Goal: Transaction & Acquisition: Book appointment/travel/reservation

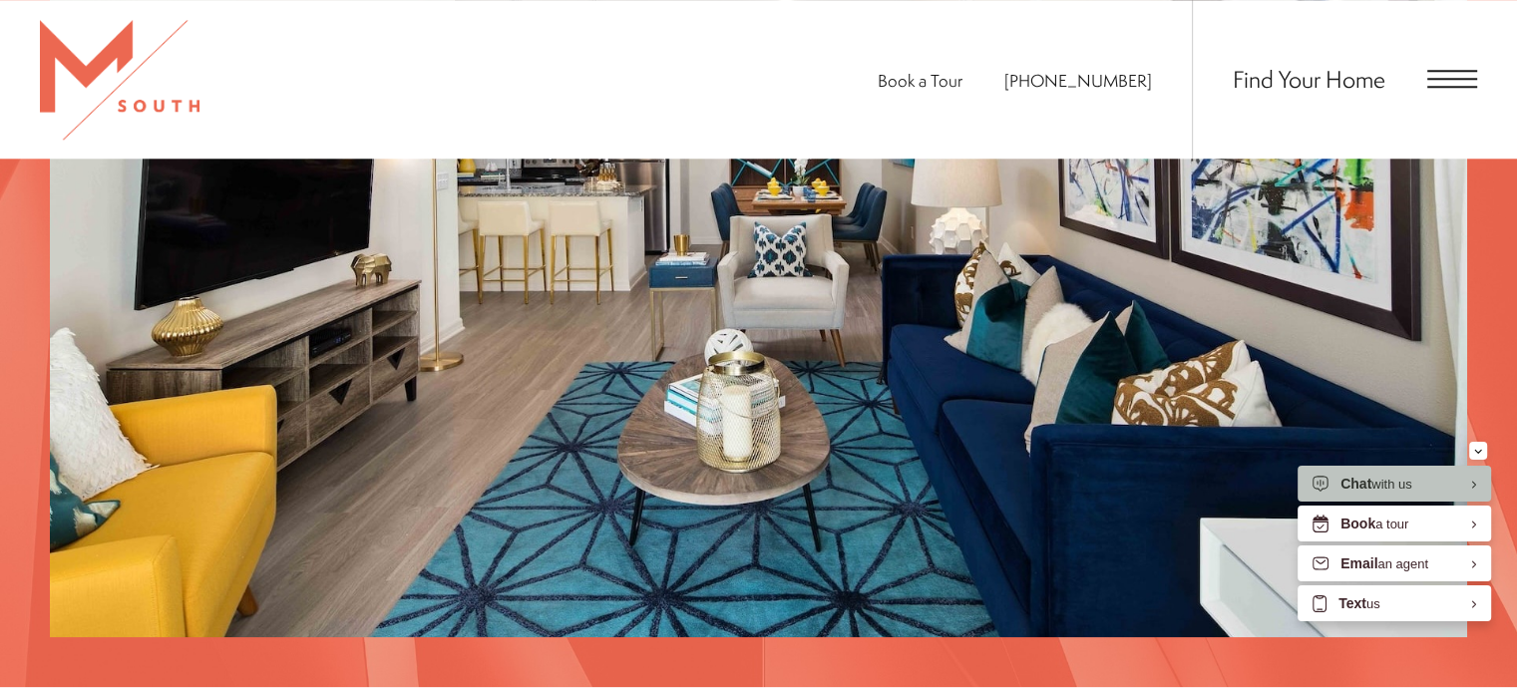
scroll to position [1986, 0]
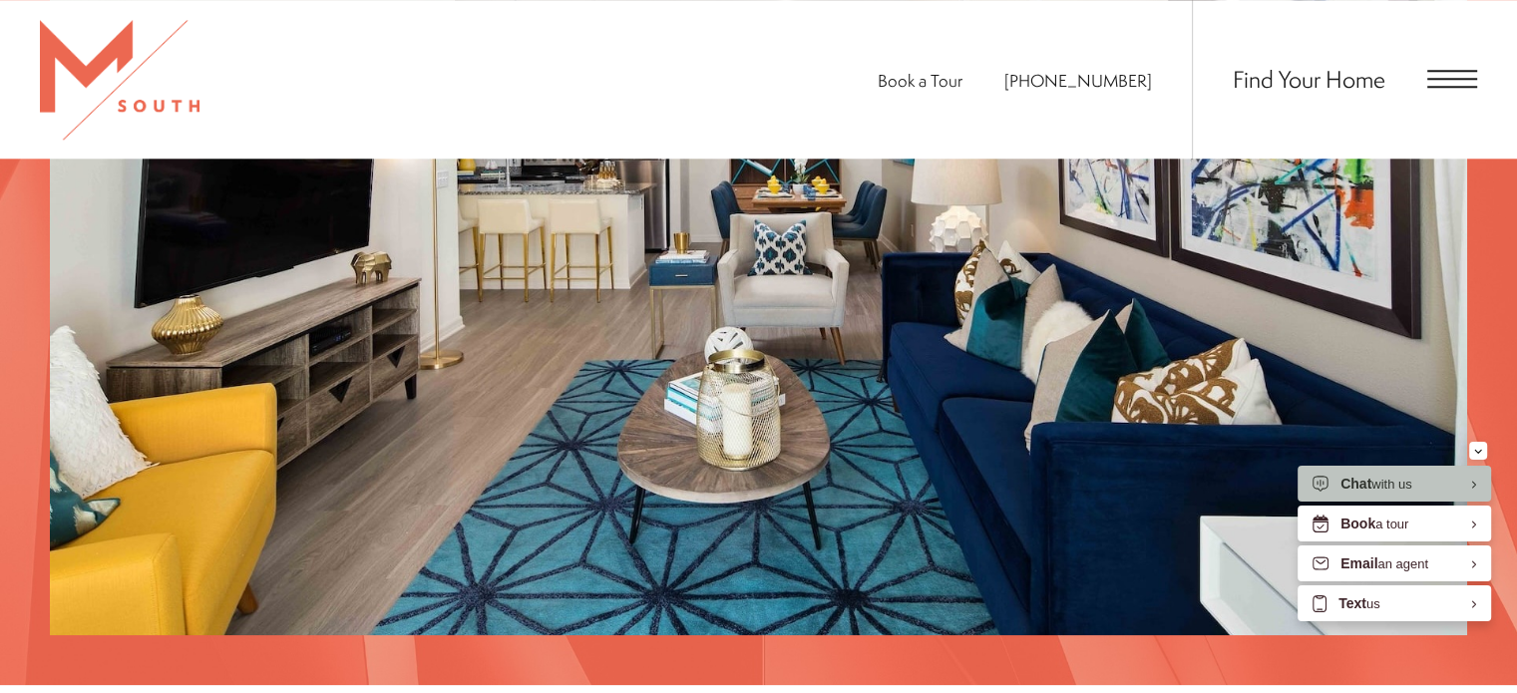
click at [1444, 79] on span "Open Menu" at bounding box center [1452, 79] width 50 height 2
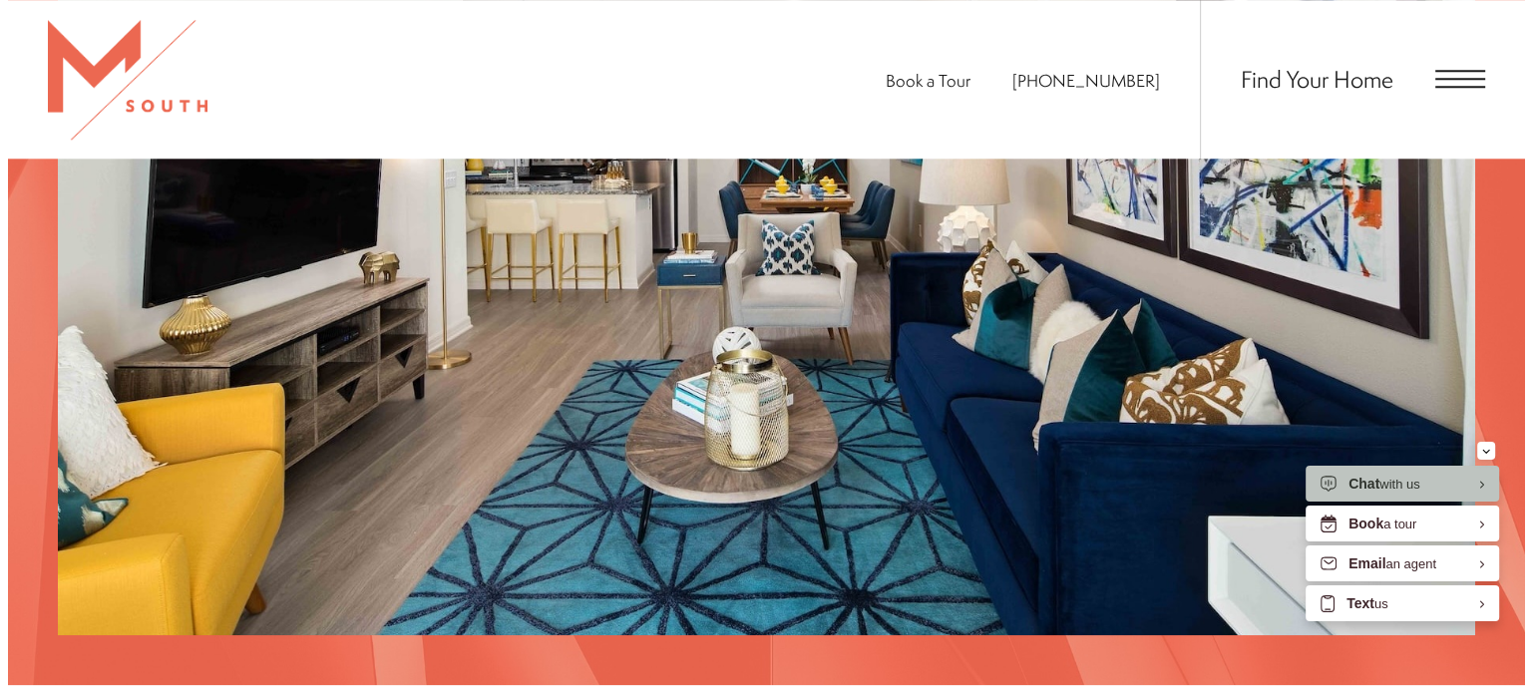
scroll to position [0, 0]
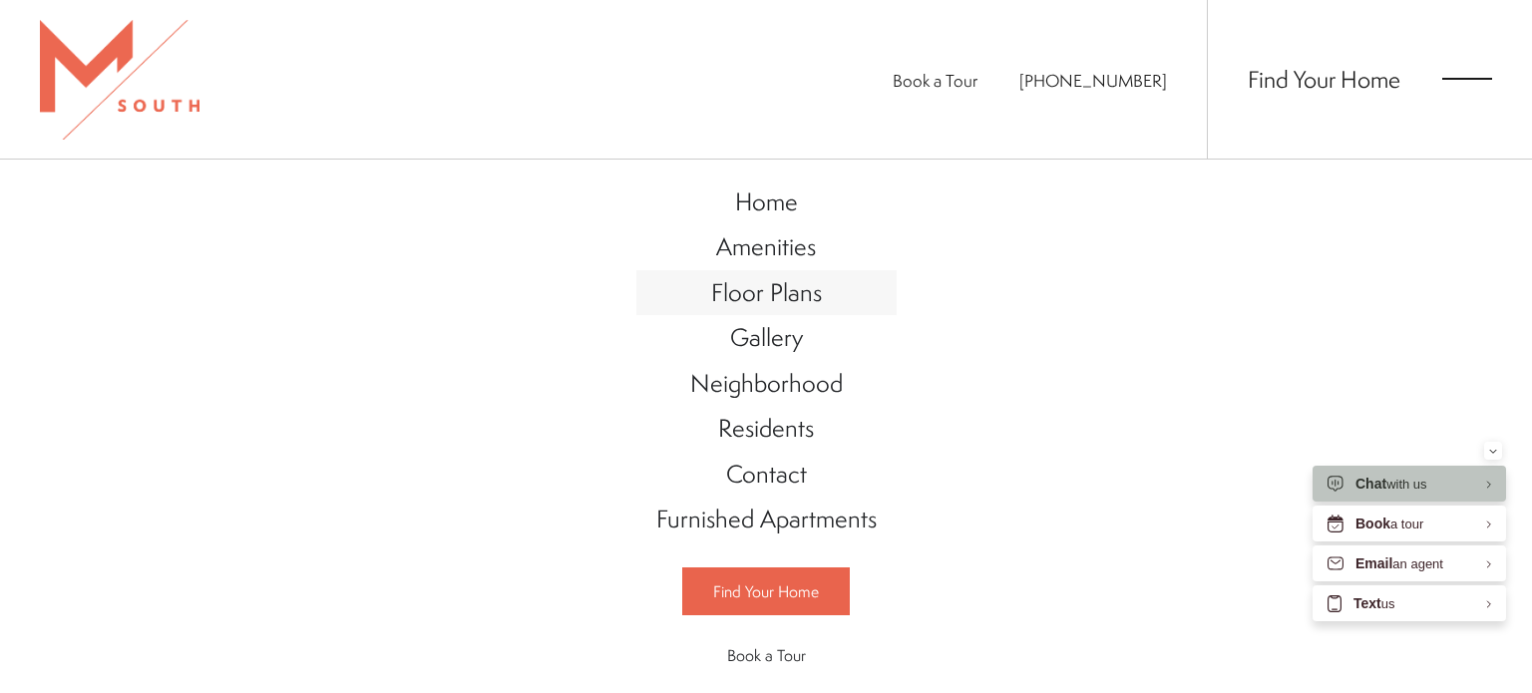
click at [748, 298] on span "Floor Plans" at bounding box center [766, 292] width 111 height 34
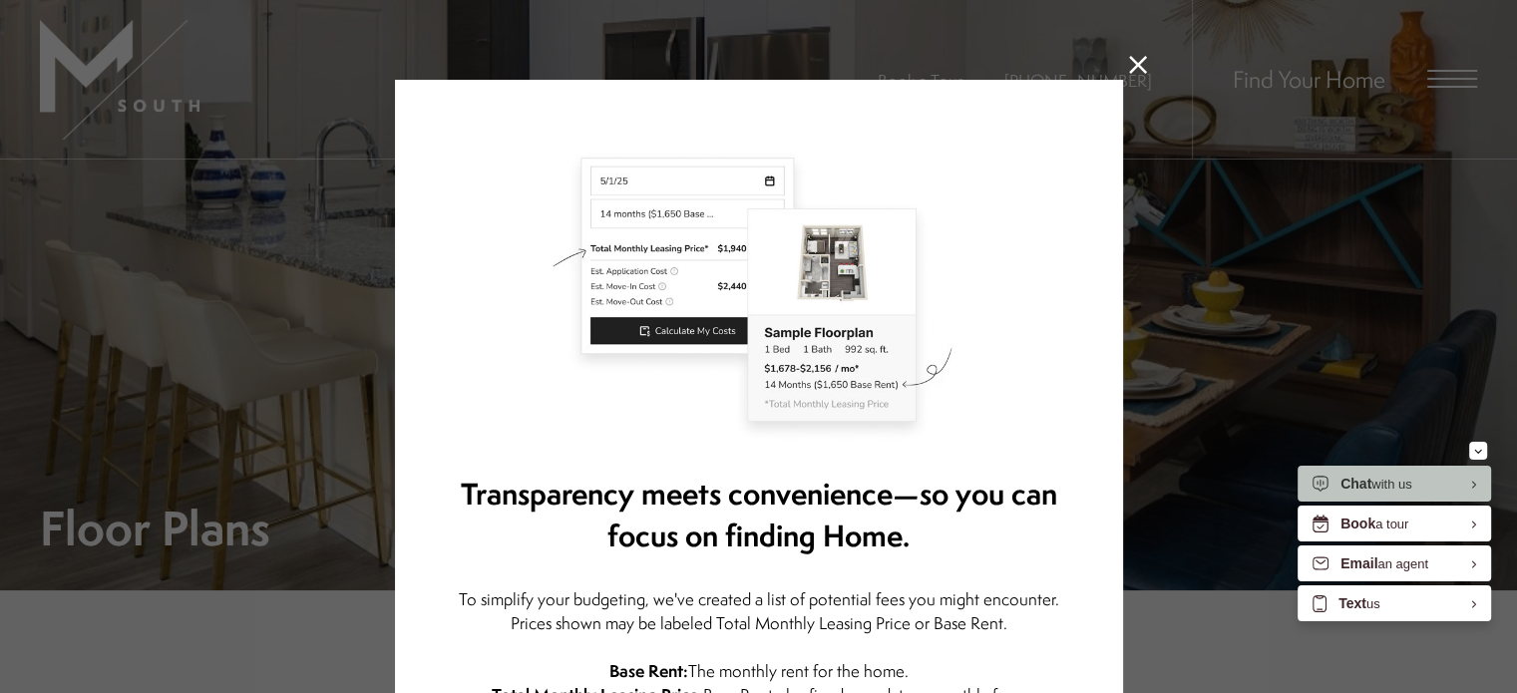
click at [1136, 56] on icon at bounding box center [1138, 65] width 18 height 18
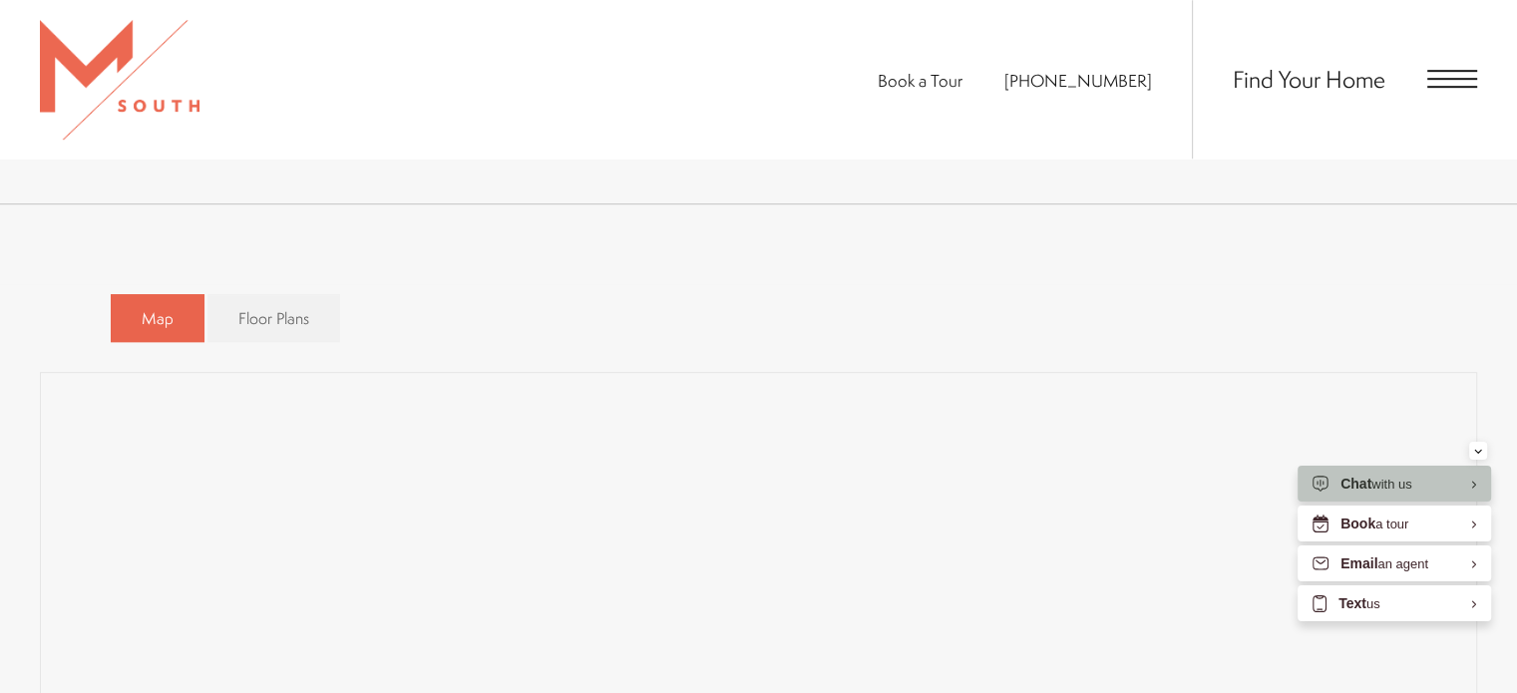
scroll to position [1181, 0]
click at [772, 320] on div "Map Floor Plans Bedrooms 1 Bedroom 2 Bedroom 3 Bedroom" at bounding box center [759, 314] width 1296 height 69
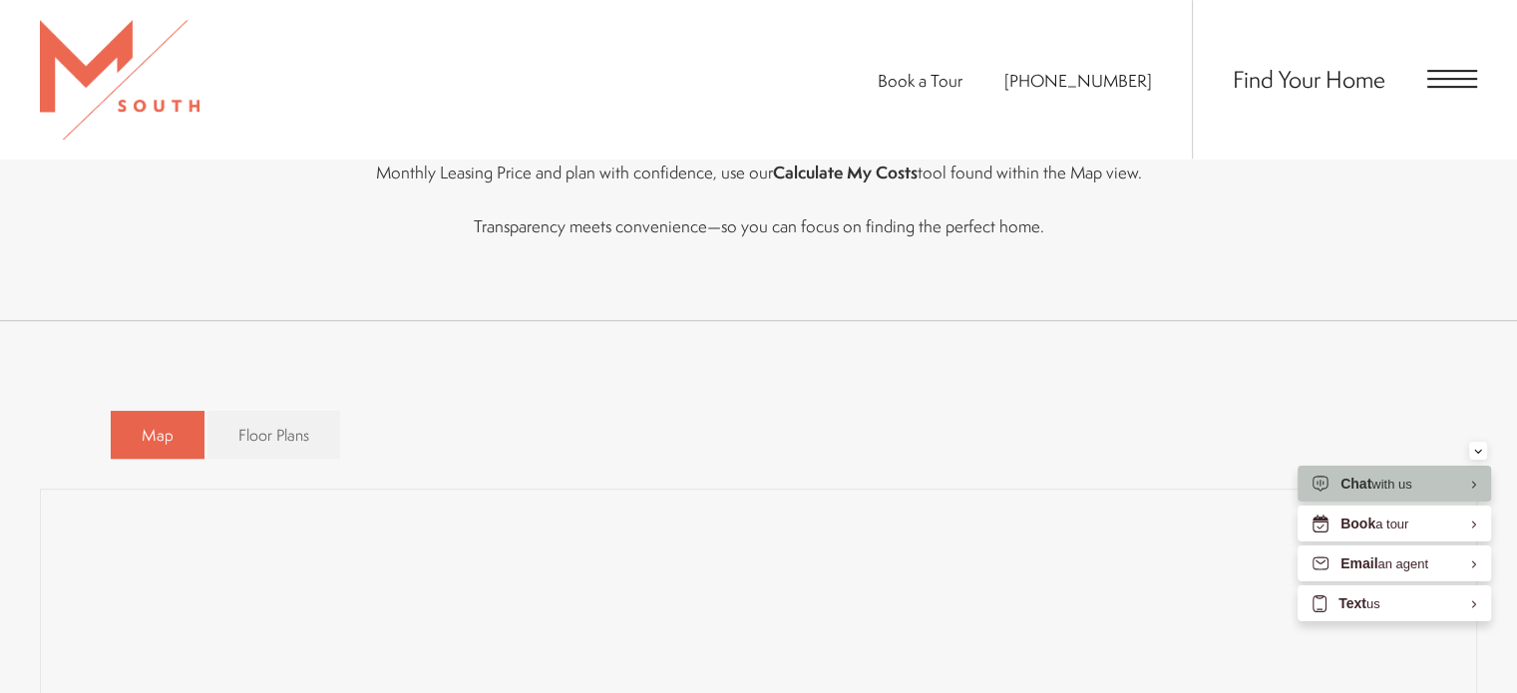
scroll to position [1049, 0]
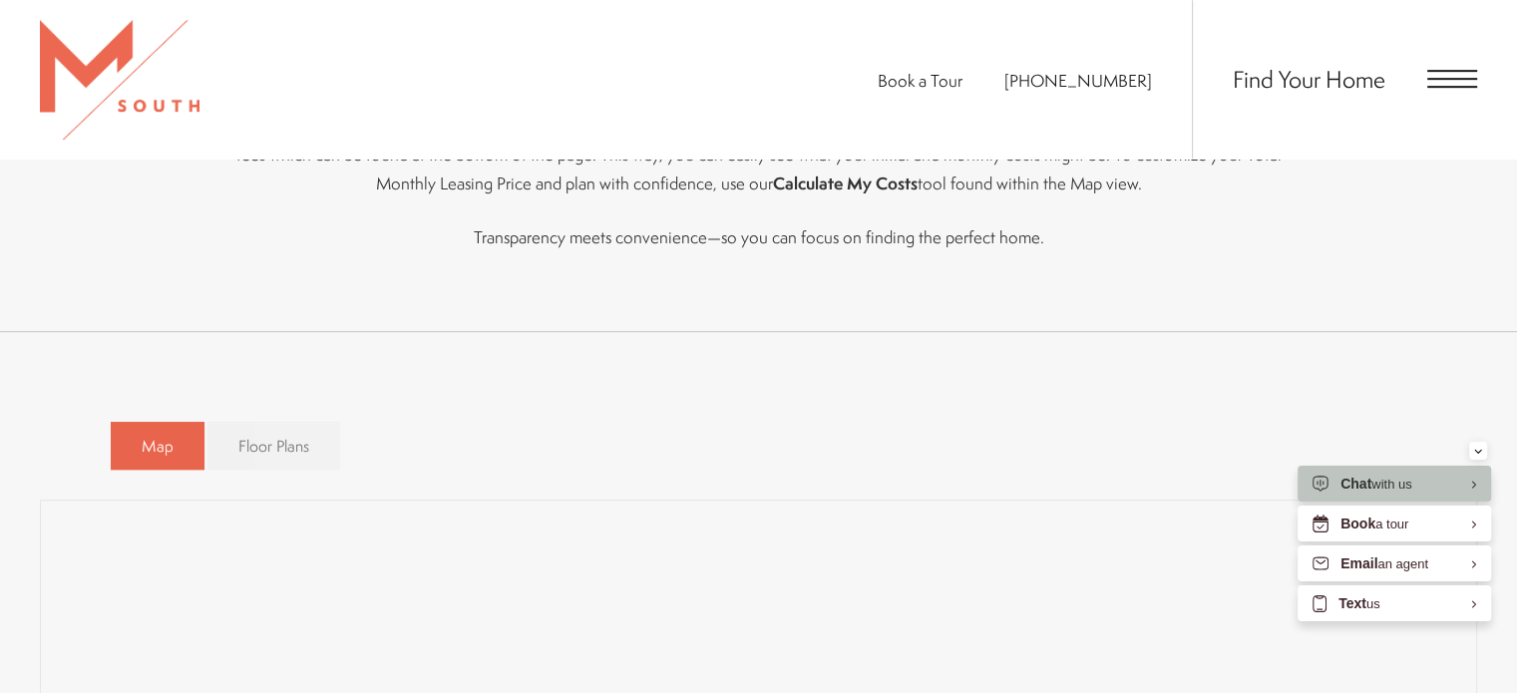
click at [240, 437] on span "Floor Plans" at bounding box center [273, 446] width 71 height 23
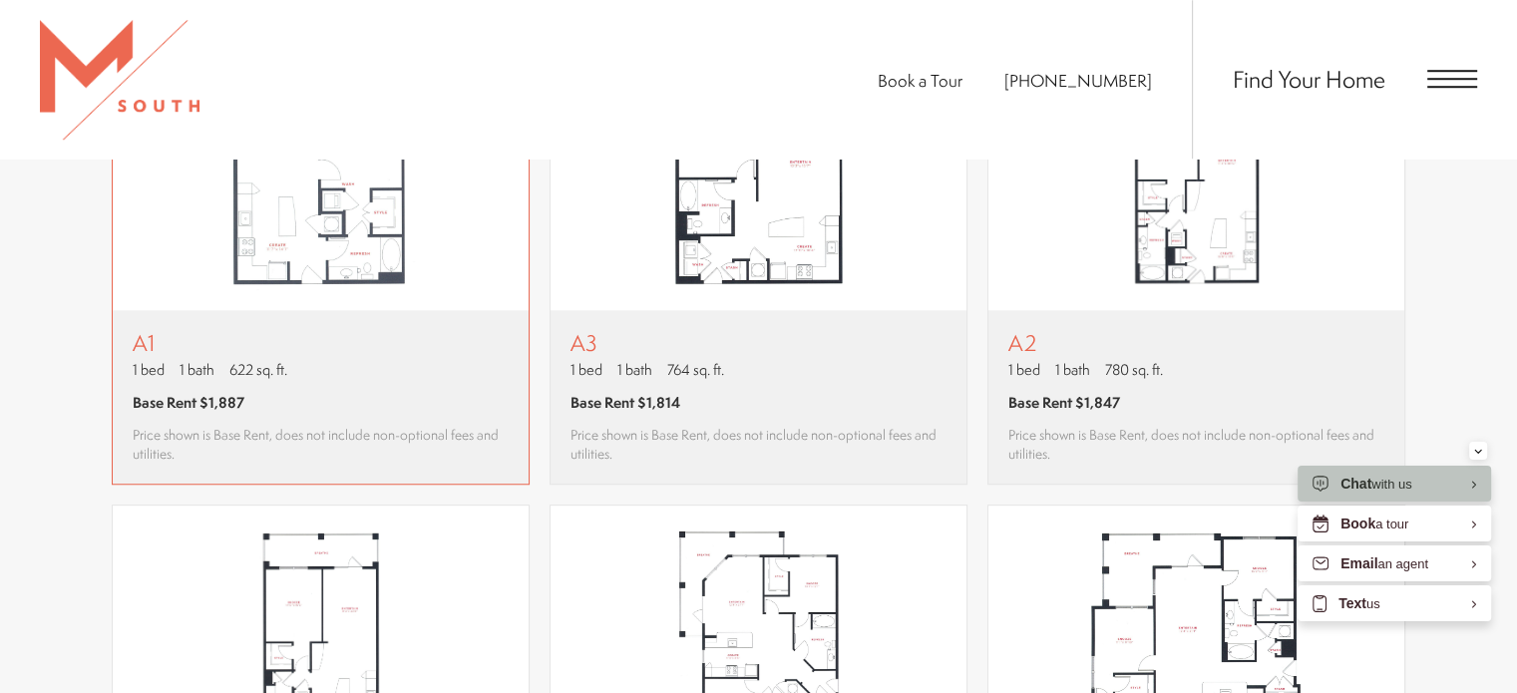
scroll to position [1481, 0]
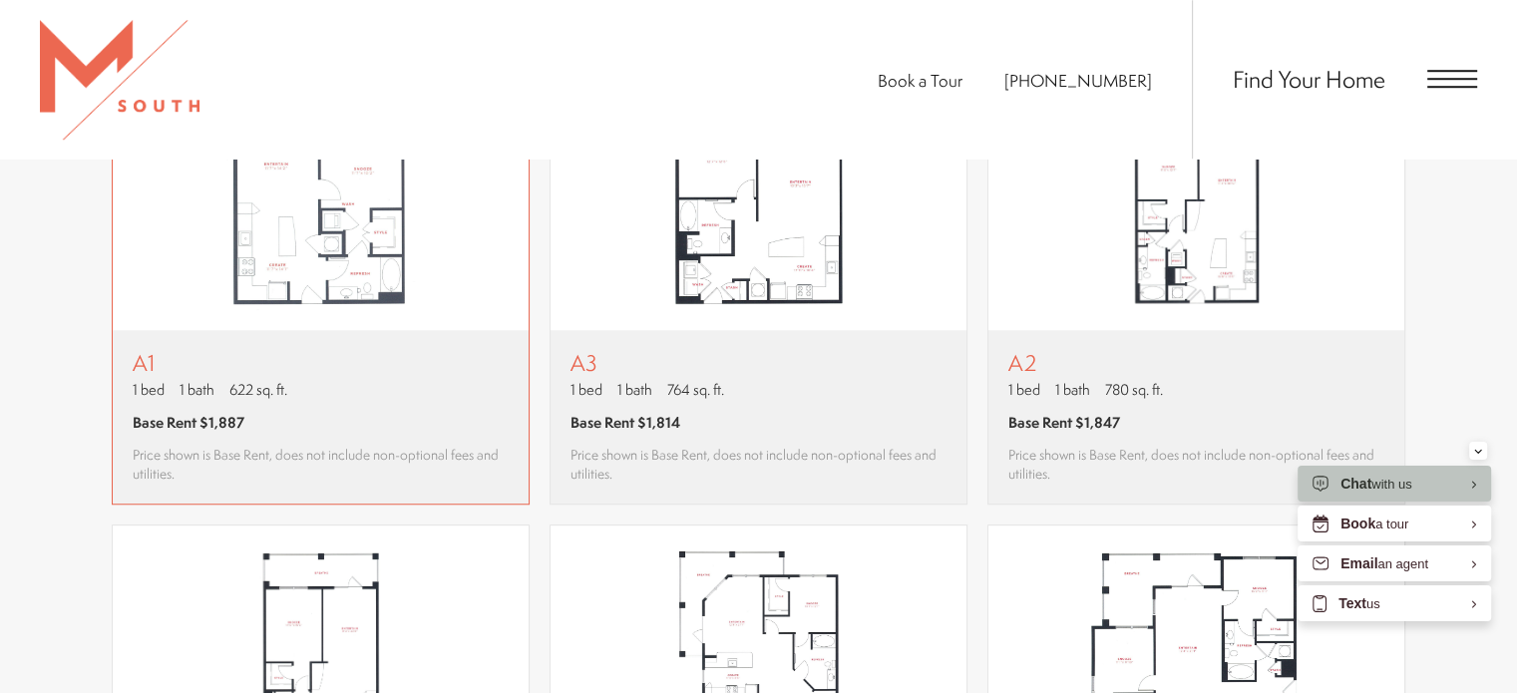
click at [342, 395] on p "1 bed 1 bath 622 sq. ft." at bounding box center [321, 389] width 376 height 21
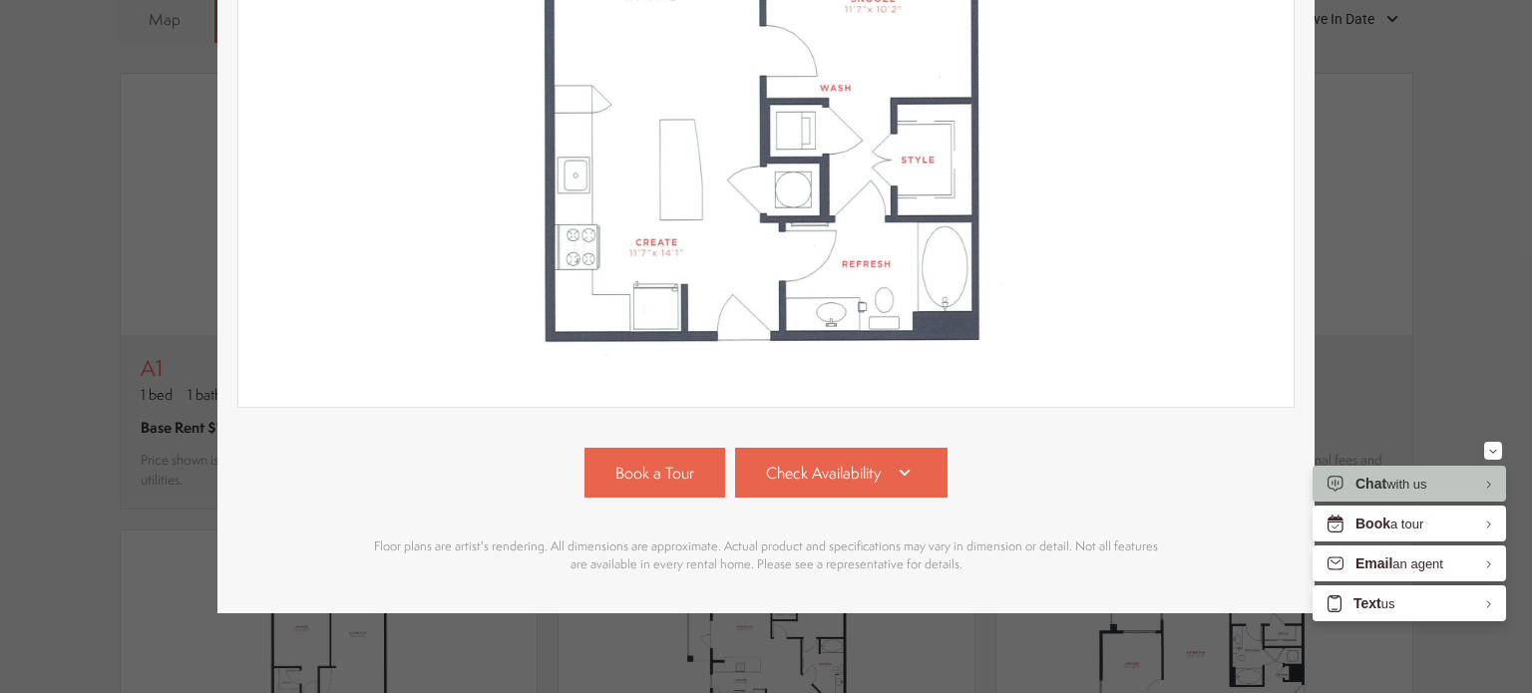
scroll to position [493, 0]
click at [817, 448] on link "Check Availability" at bounding box center [841, 473] width 213 height 50
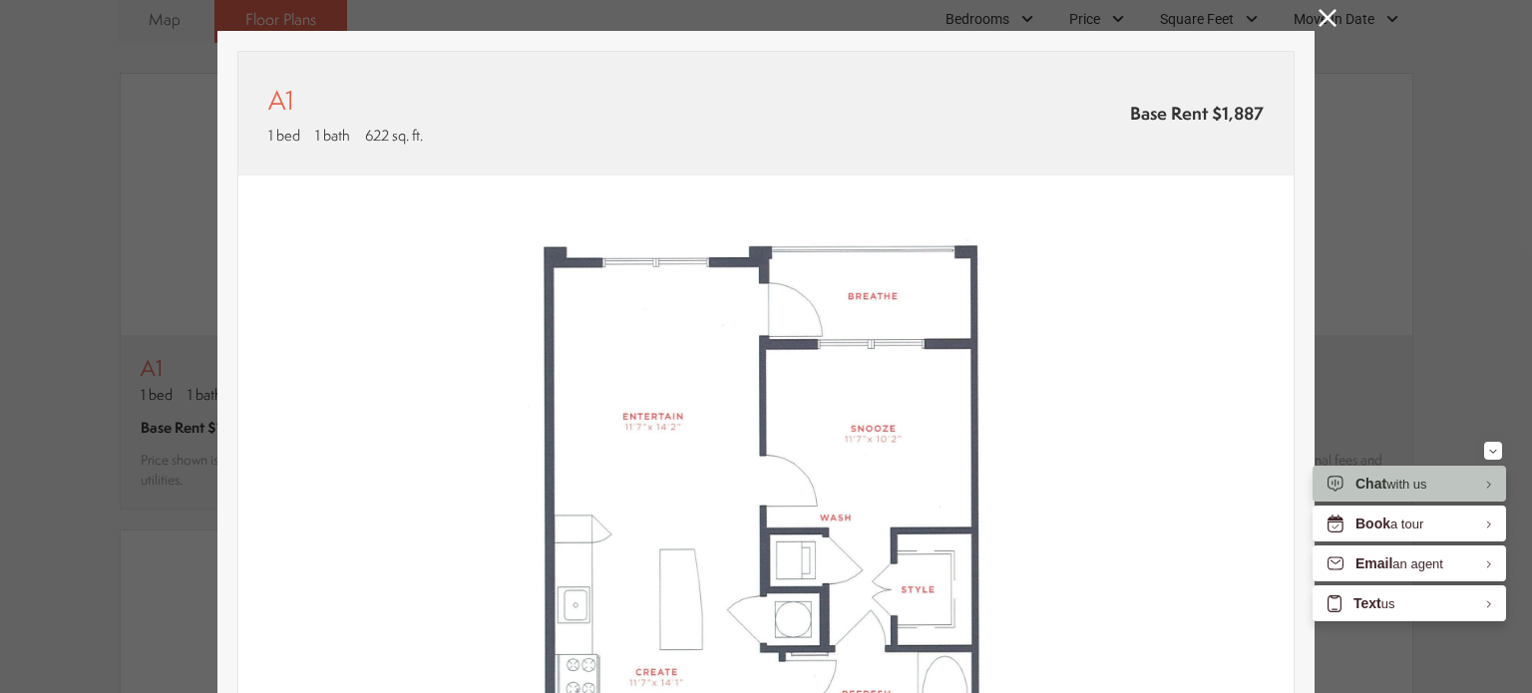
scroll to position [0, 0]
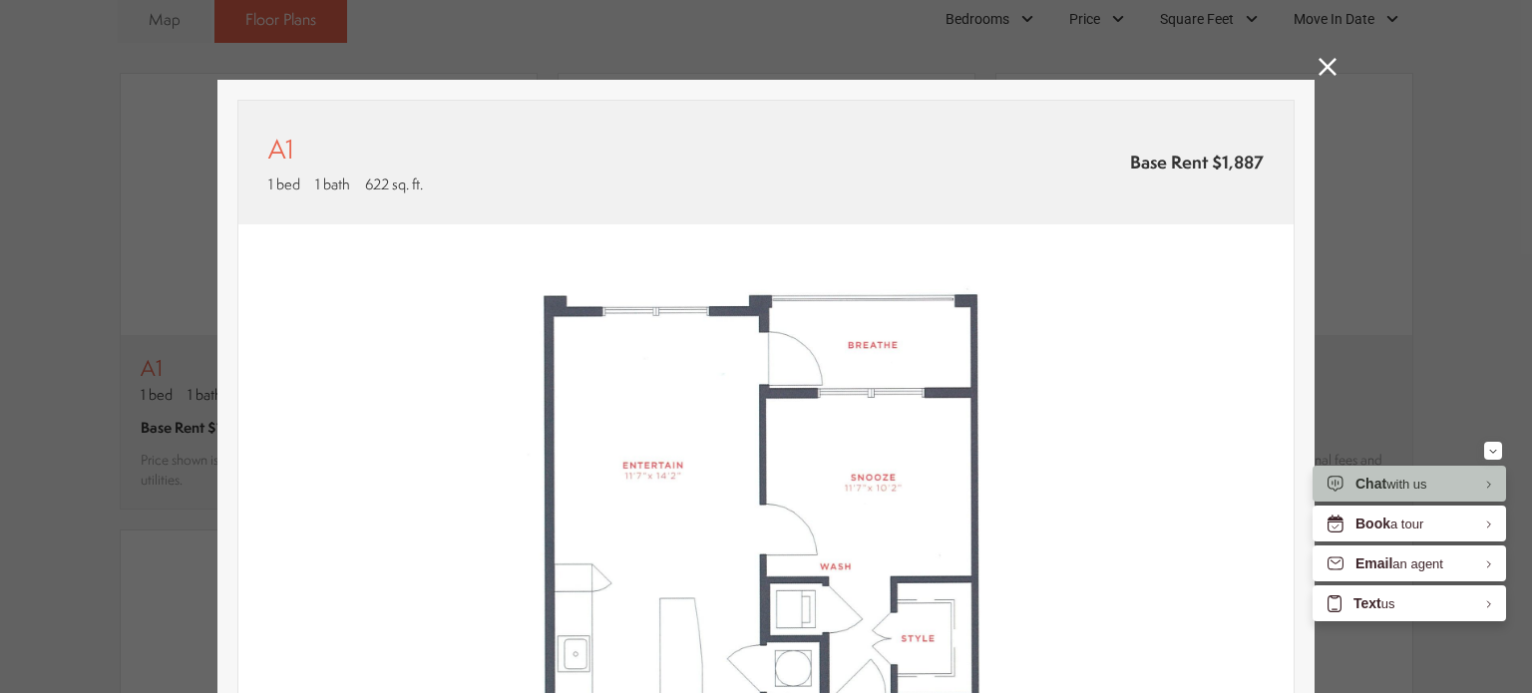
click at [1318, 66] on icon at bounding box center [1327, 67] width 18 height 18
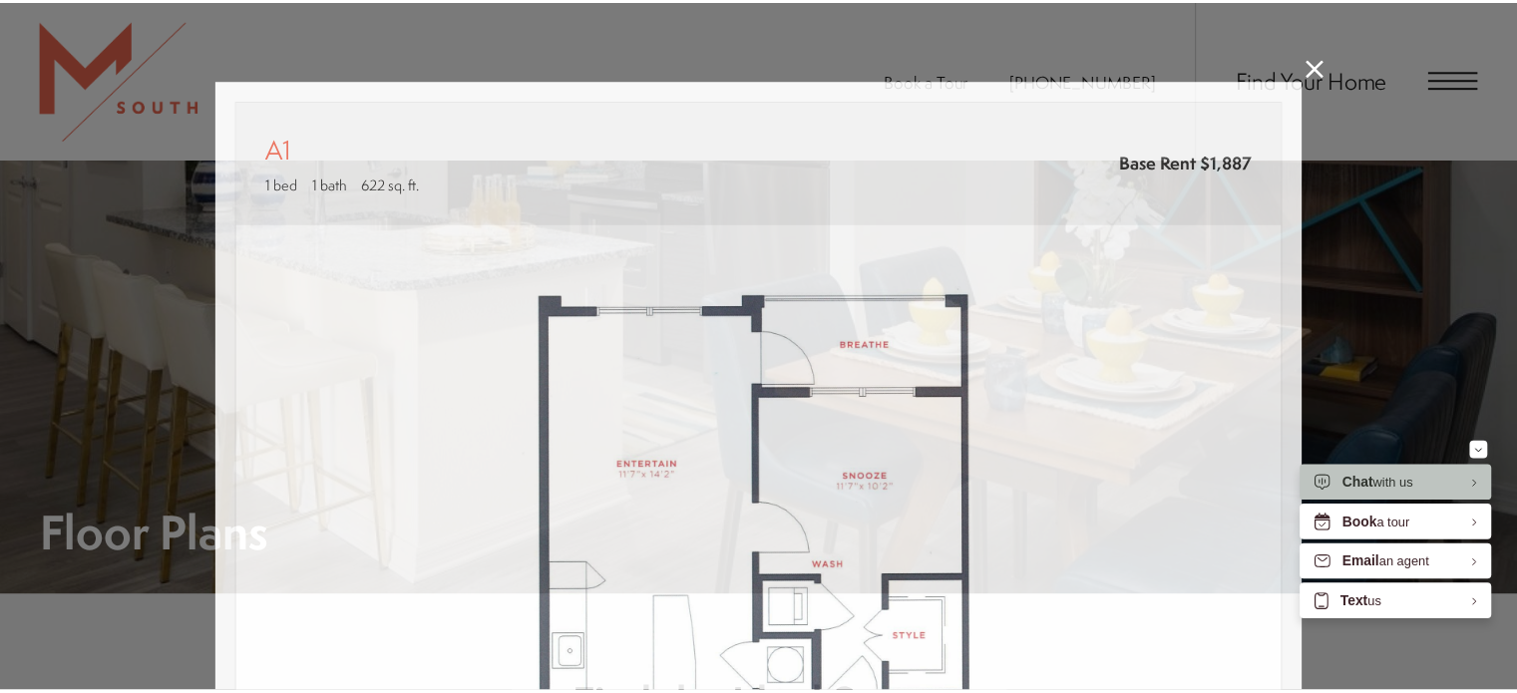
scroll to position [1481, 0]
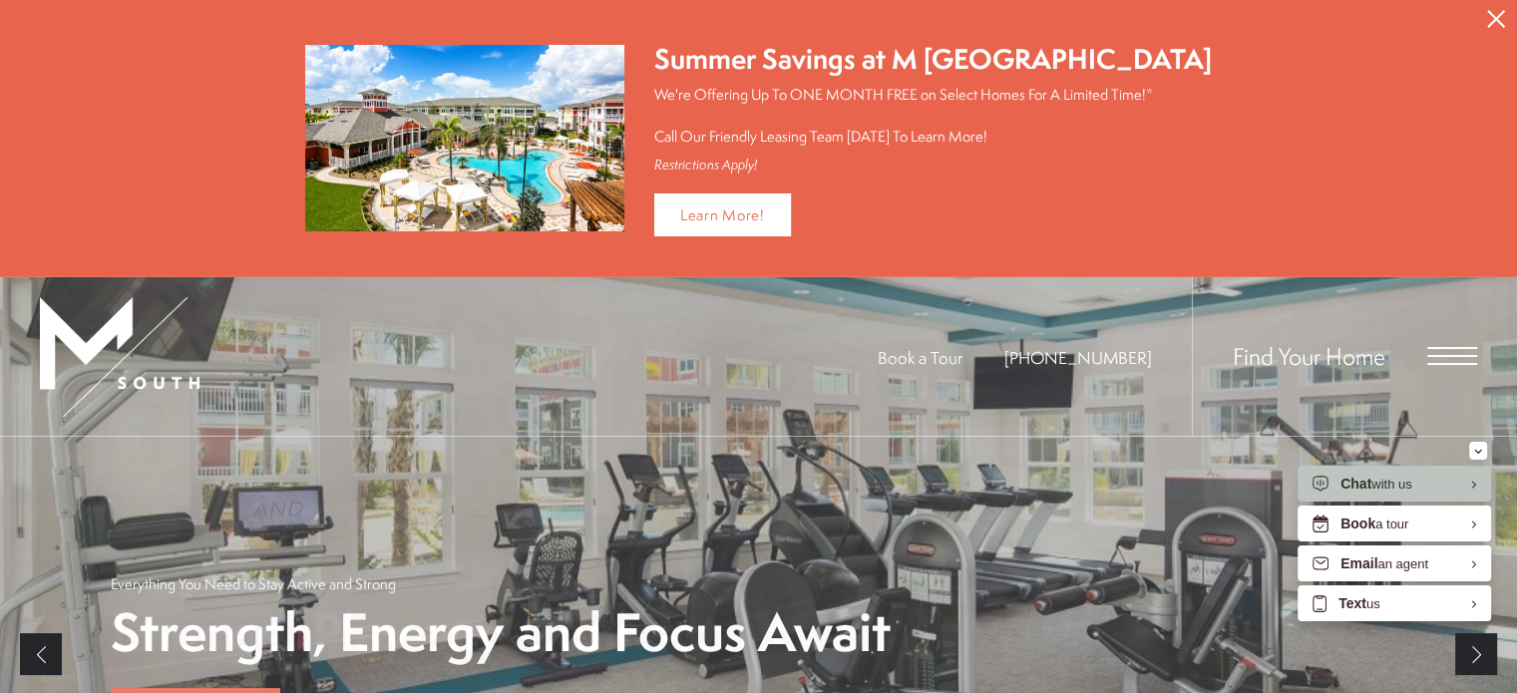
click at [1488, 15] on icon "Close Alert" at bounding box center [1496, 19] width 18 height 18
